Goal: Information Seeking & Learning: Understand process/instructions

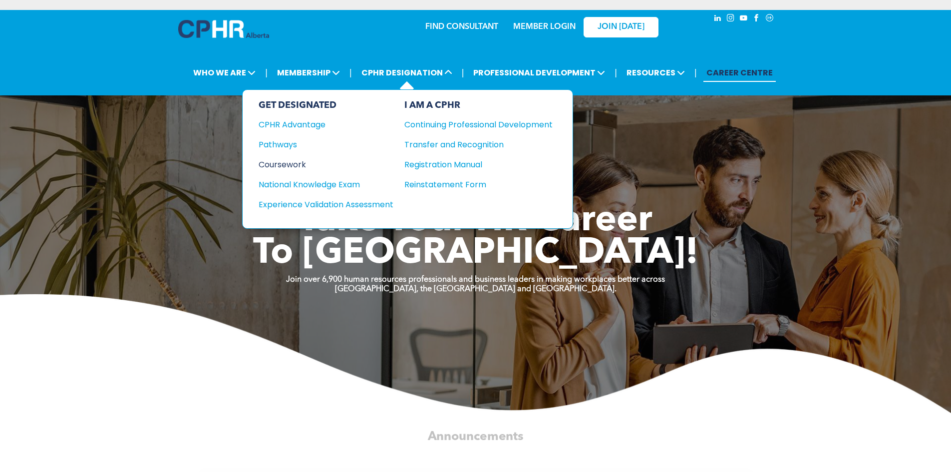
click at [294, 164] on div "Coursework" at bounding box center [318, 164] width 121 height 12
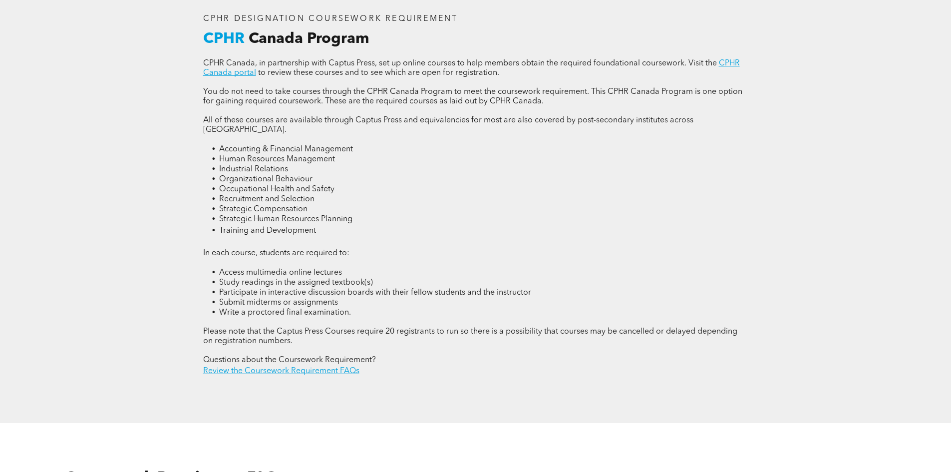
scroll to position [1347, 0]
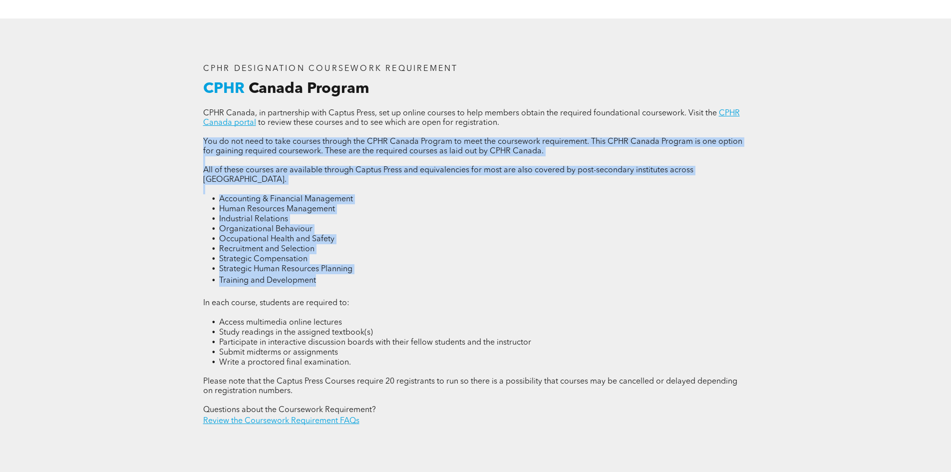
drag, startPoint x: 394, startPoint y: 268, endPoint x: 190, endPoint y: 140, distance: 241.0
click at [190, 140] on div "CPHR DESIGNATION COURSEWORK REQUIREMENT CPHR Canada Program CPHR Canada, in par…" at bounding box center [475, 245] width 599 height 454
click at [572, 157] on p at bounding box center [475, 160] width 545 height 9
click at [563, 147] on p "You do not need to take courses through the CPHR Canada Program to meet the cou…" at bounding box center [475, 146] width 545 height 19
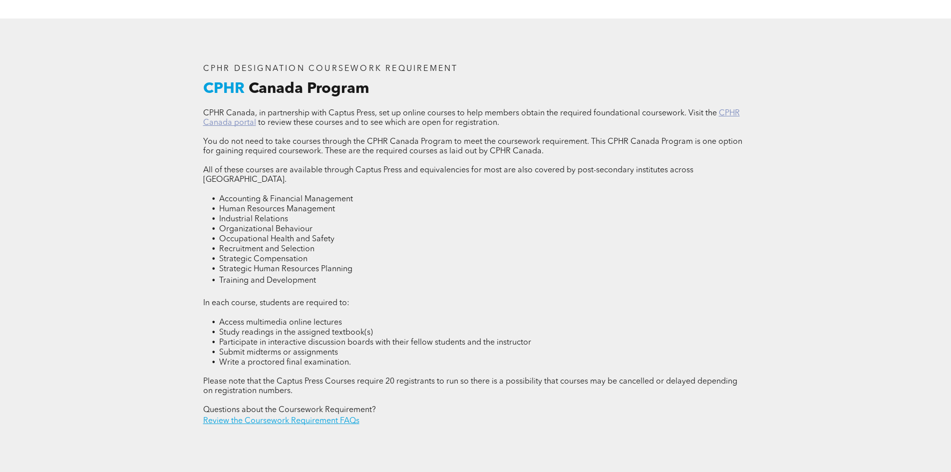
click at [733, 114] on link "CPHR Canada portal" at bounding box center [471, 117] width 536 height 17
